Goal: Download file/media

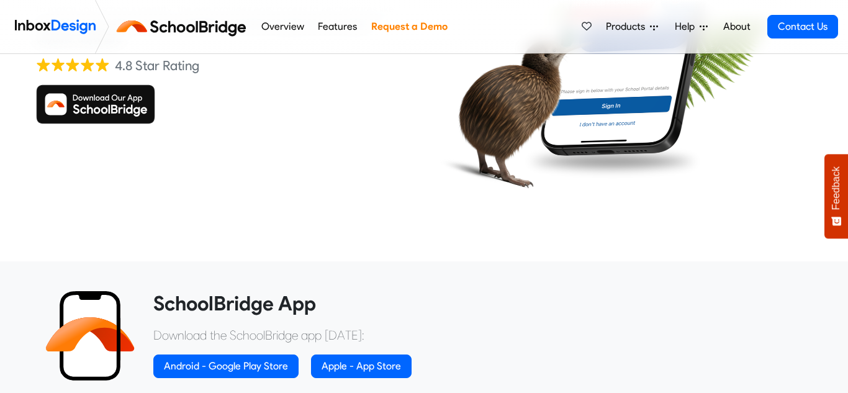
scroll to position [247, 0]
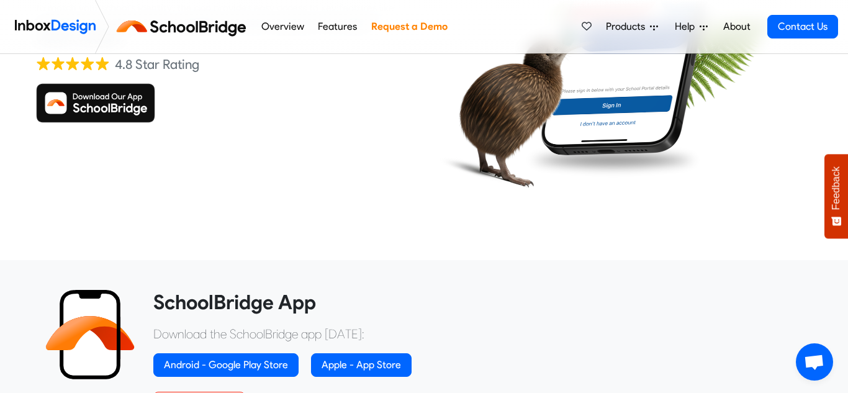
click at [121, 89] on img at bounding box center [95, 103] width 119 height 40
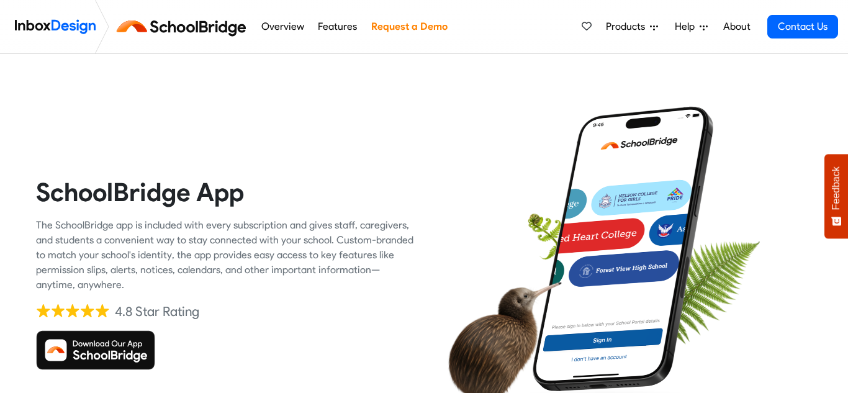
click at [98, 345] on img at bounding box center [95, 350] width 119 height 40
